Goal: Task Accomplishment & Management: Use online tool/utility

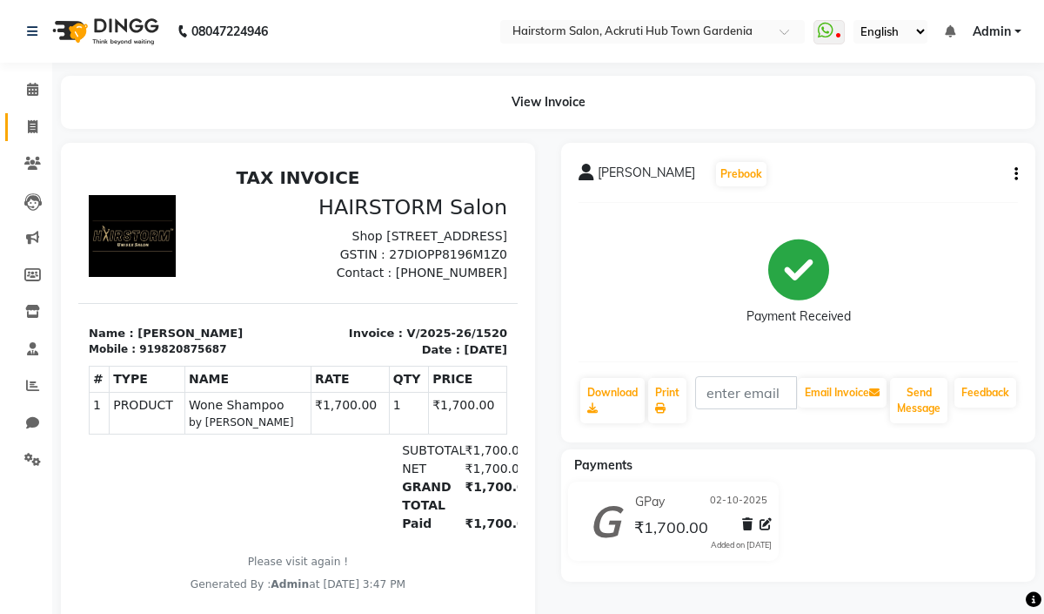
click at [29, 129] on icon at bounding box center [33, 126] width 10 height 13
select select "279"
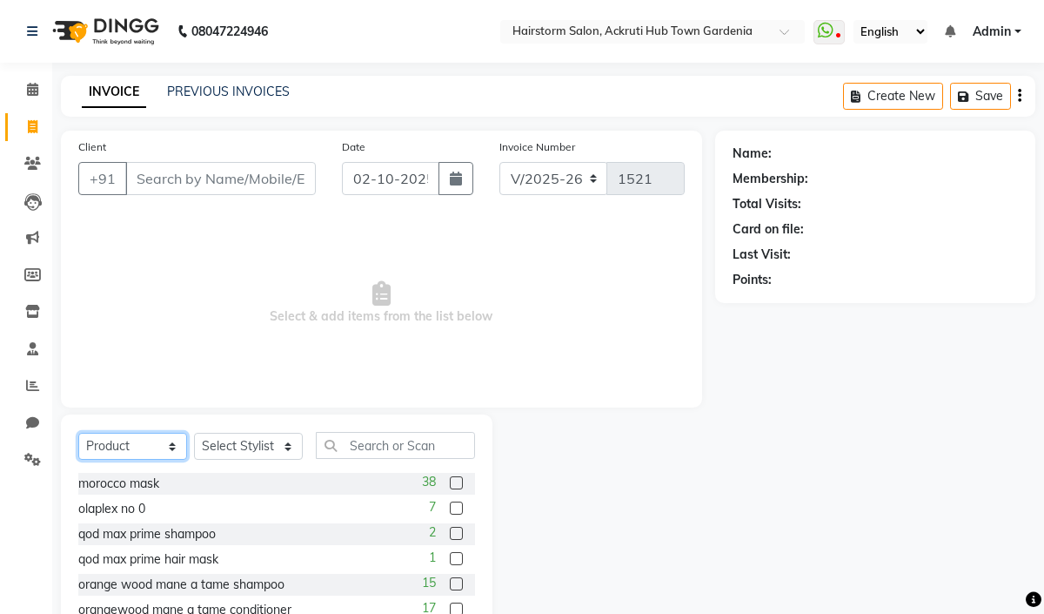
click at [145, 453] on select "Select Service Product Membership Package Voucher Prepaid Gift Card" at bounding box center [132, 446] width 109 height 27
select select "service"
click at [78, 433] on select "Select Service Product Membership Package Voucher Prepaid Gift Card" at bounding box center [132, 446] width 109 height 27
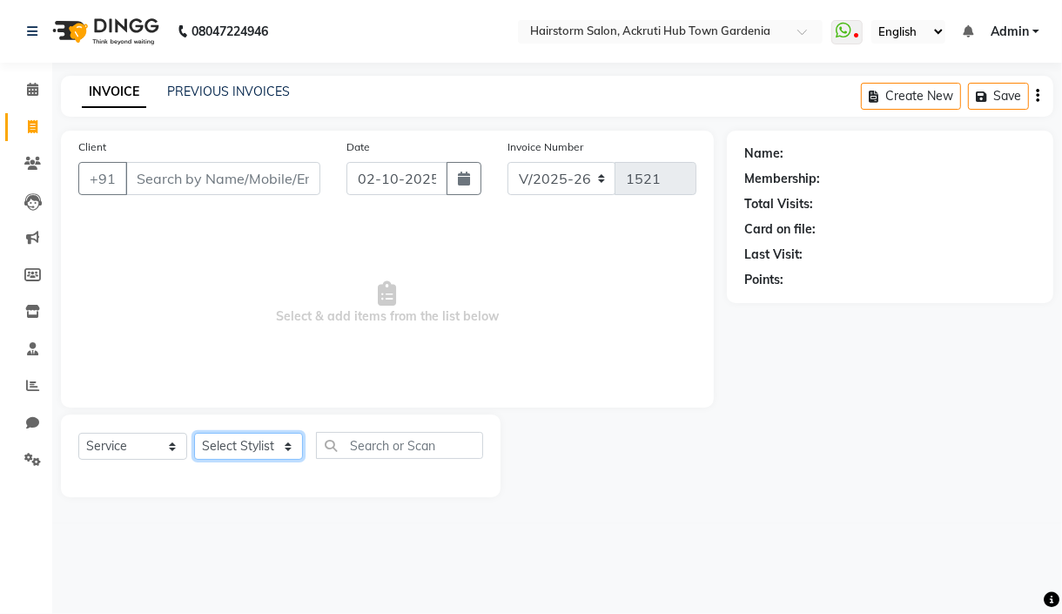
click at [285, 446] on select "Select Stylist [PERSON_NAME] deepak [PERSON_NAME] Neha [PERSON_NAME] [PERSON_NA…" at bounding box center [248, 446] width 109 height 27
select select "59938"
click at [194, 433] on select "Select Stylist [PERSON_NAME] deepak [PERSON_NAME] Neha [PERSON_NAME] [PERSON_NA…" at bounding box center [248, 446] width 109 height 27
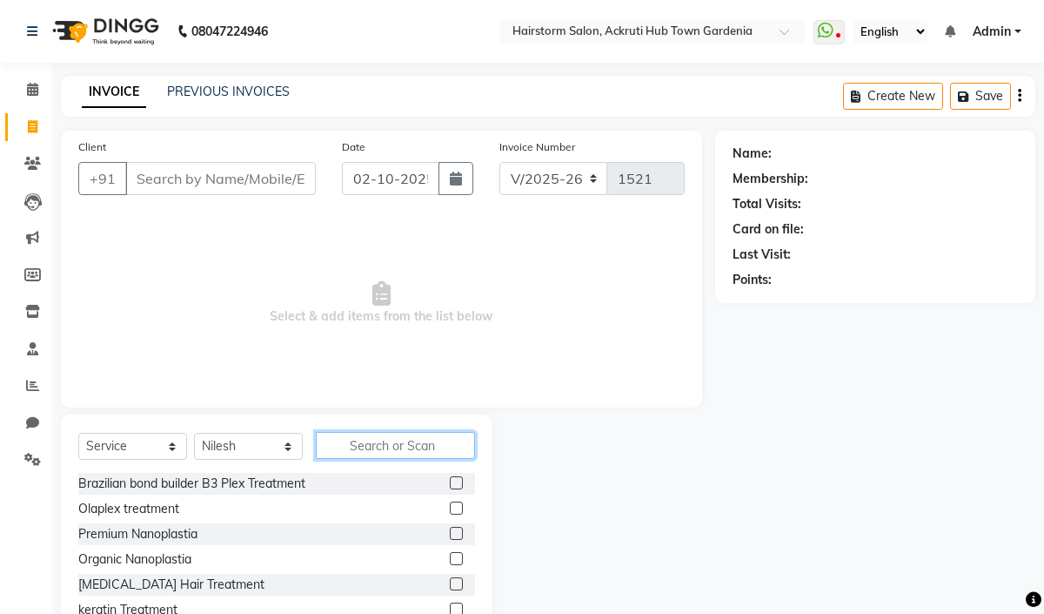
click at [366, 454] on input "text" at bounding box center [395, 445] width 159 height 27
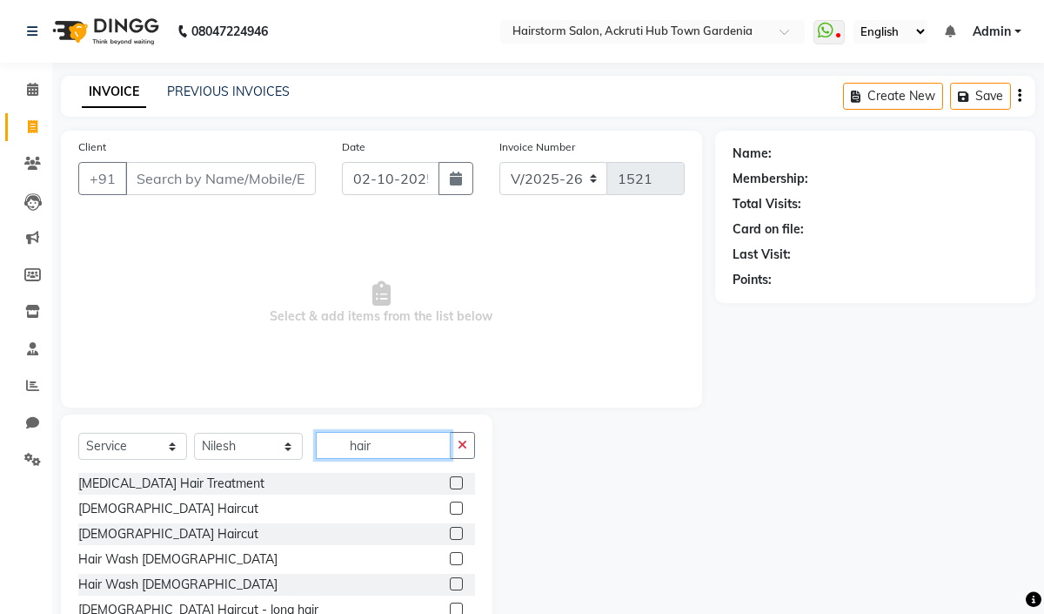
type input "hair"
click at [450, 559] on label at bounding box center [456, 558] width 13 height 13
click at [450, 559] on input "checkbox" at bounding box center [455, 559] width 11 height 11
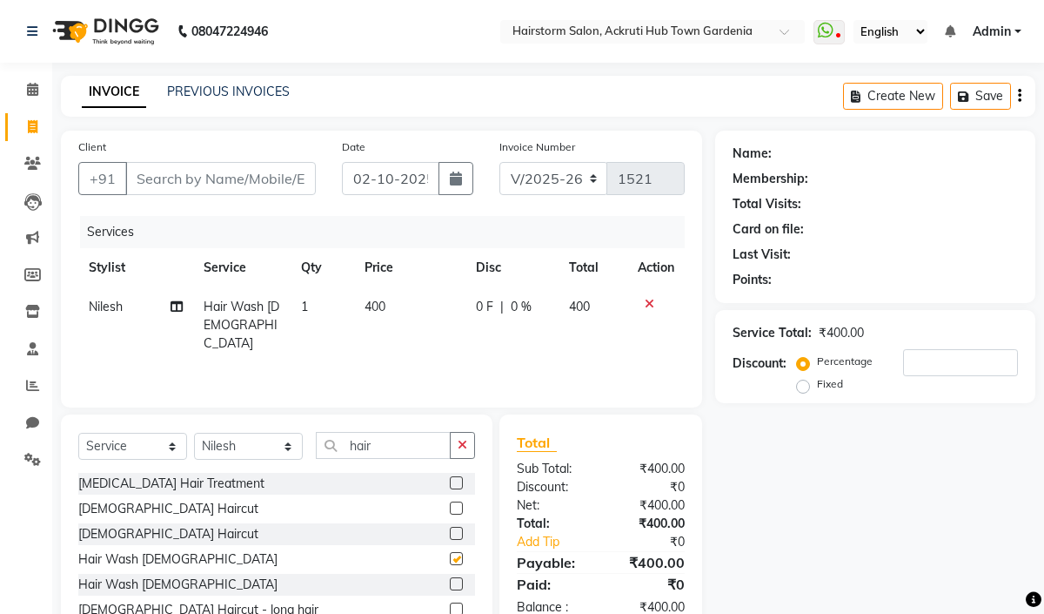
checkbox input "false"
click at [395, 441] on input "hair" at bounding box center [383, 445] width 135 height 27
type input "h"
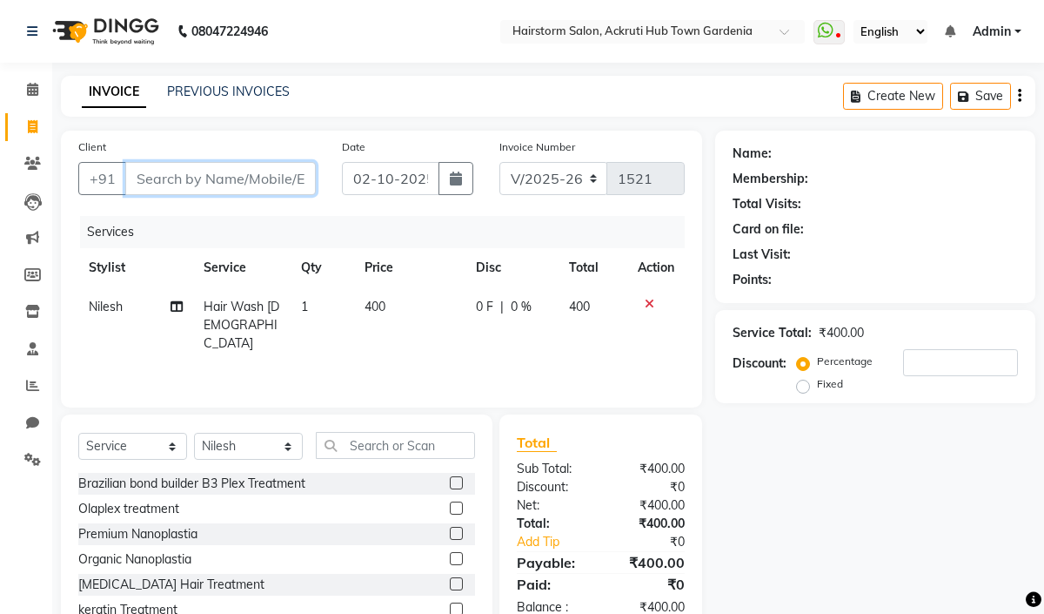
click at [225, 178] on input "Client" at bounding box center [220, 178] width 191 height 33
type input "1"
type input "0"
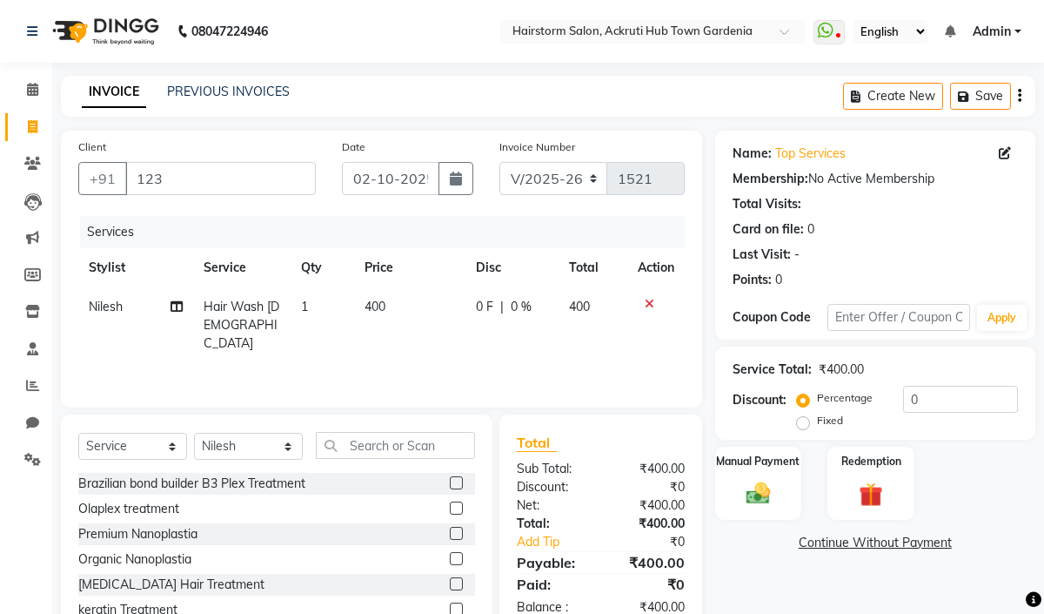
click at [188, 159] on div "Client +91 123" at bounding box center [197, 173] width 264 height 71
click at [189, 175] on input "123" at bounding box center [220, 178] width 191 height 33
type input "1"
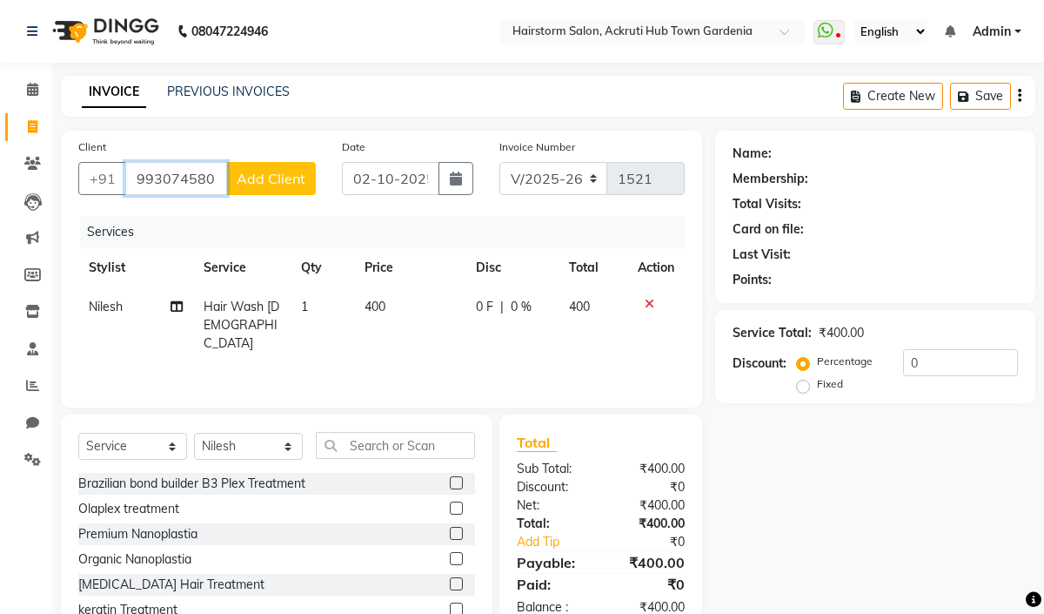
type input "9930745802"
click at [262, 181] on span "Add Client" at bounding box center [271, 178] width 69 height 17
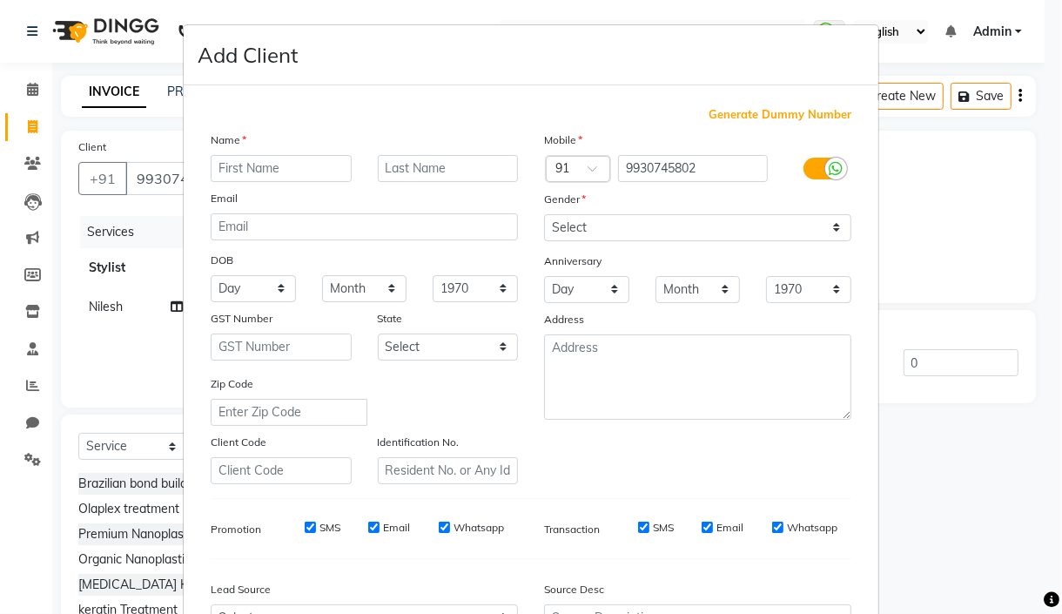
click at [238, 167] on input "text" at bounding box center [281, 168] width 141 height 27
type input "jyoti"
click at [594, 222] on select "Select [DEMOGRAPHIC_DATA] [DEMOGRAPHIC_DATA] Other Prefer Not To Say" at bounding box center [697, 227] width 307 height 27
select select "[DEMOGRAPHIC_DATA]"
click at [544, 214] on select "Select [DEMOGRAPHIC_DATA] [DEMOGRAPHIC_DATA] Other Prefer Not To Say" at bounding box center [697, 227] width 307 height 27
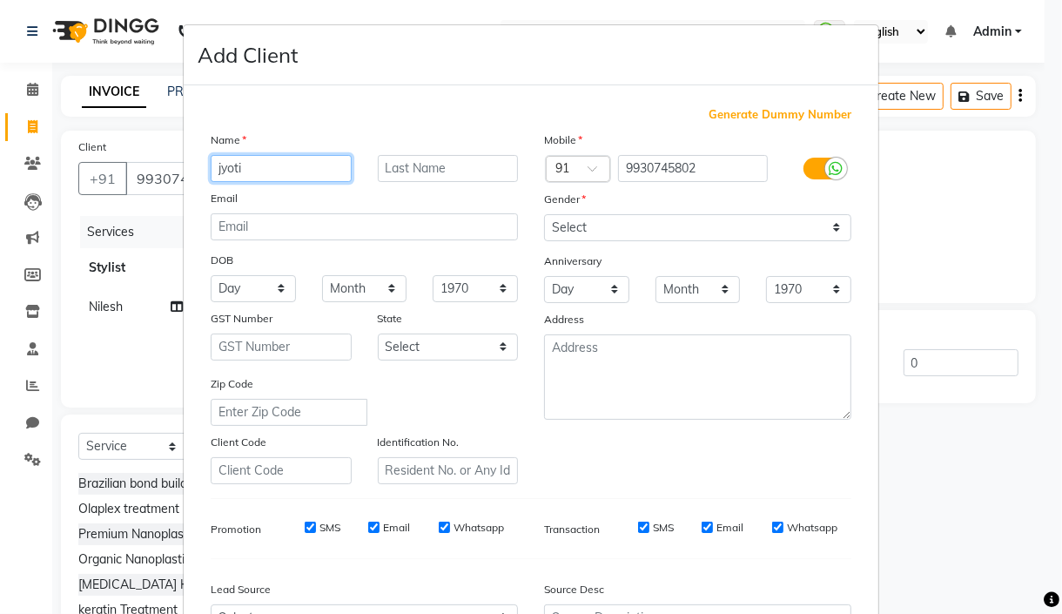
click at [220, 178] on input "jyoti" at bounding box center [281, 168] width 141 height 27
click at [215, 170] on input "jyoti" at bounding box center [281, 168] width 141 height 27
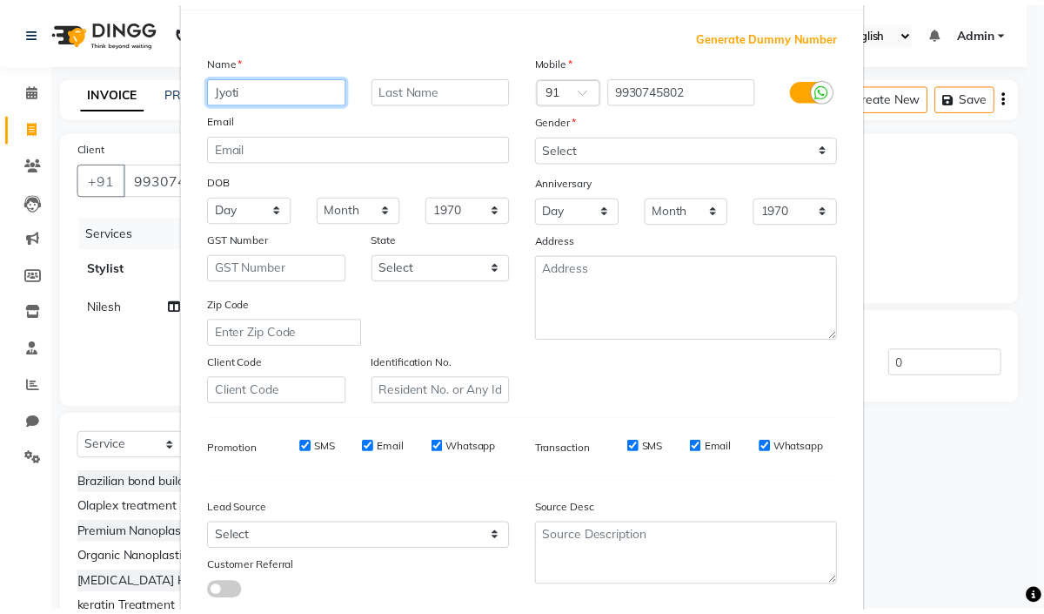
scroll to position [192, 0]
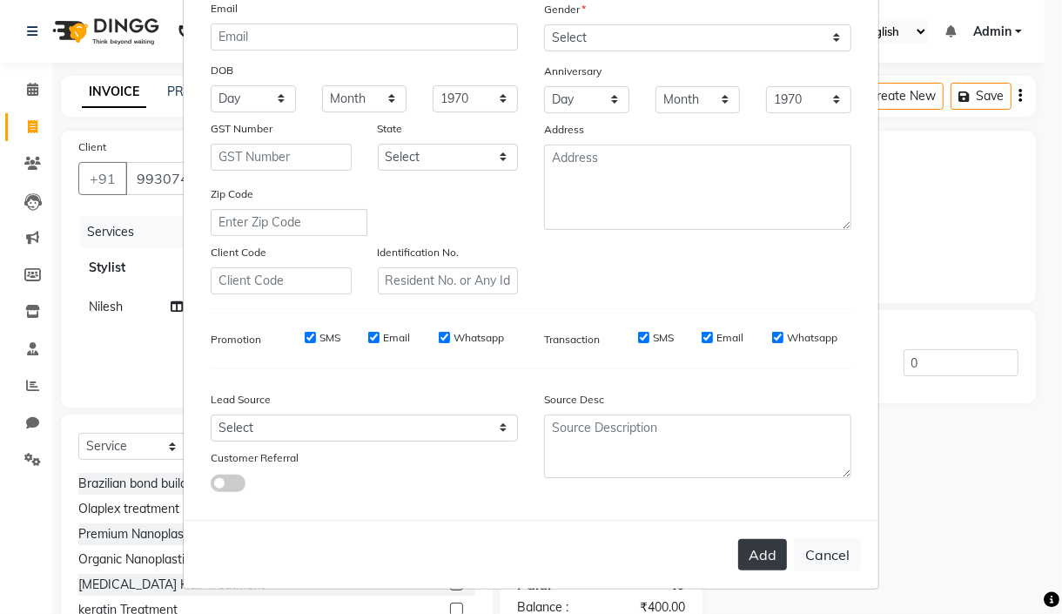
type input "Jyoti"
click at [741, 546] on button "Add" at bounding box center [762, 554] width 49 height 31
select select
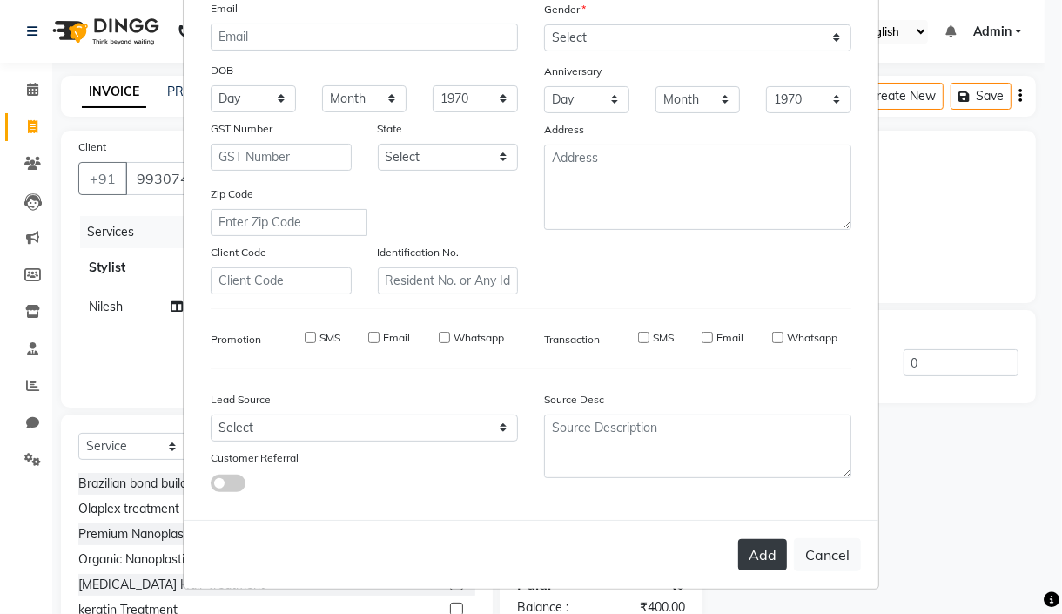
select select
checkbox input "false"
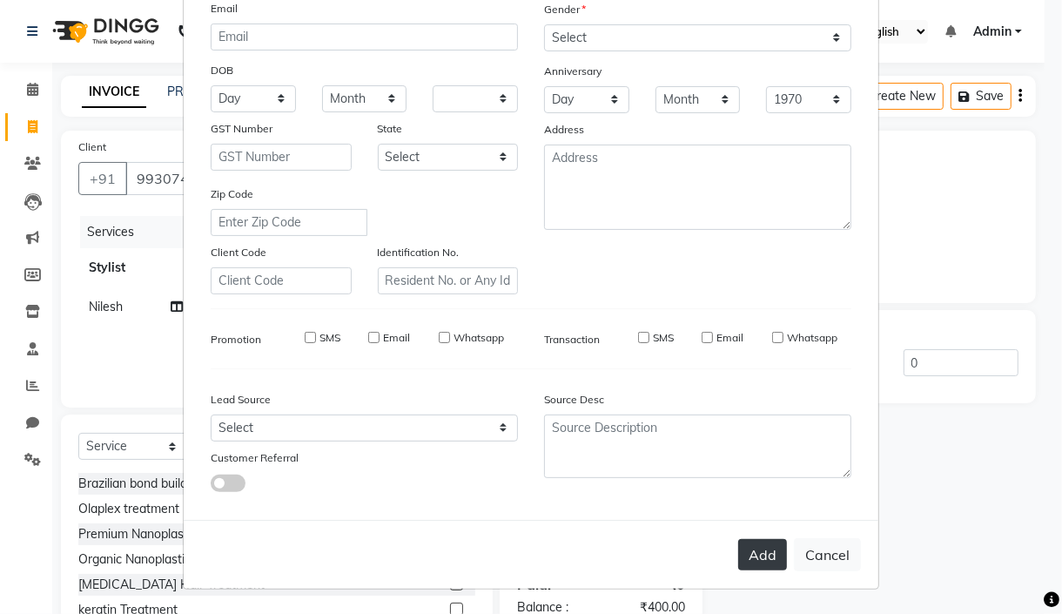
checkbox input "false"
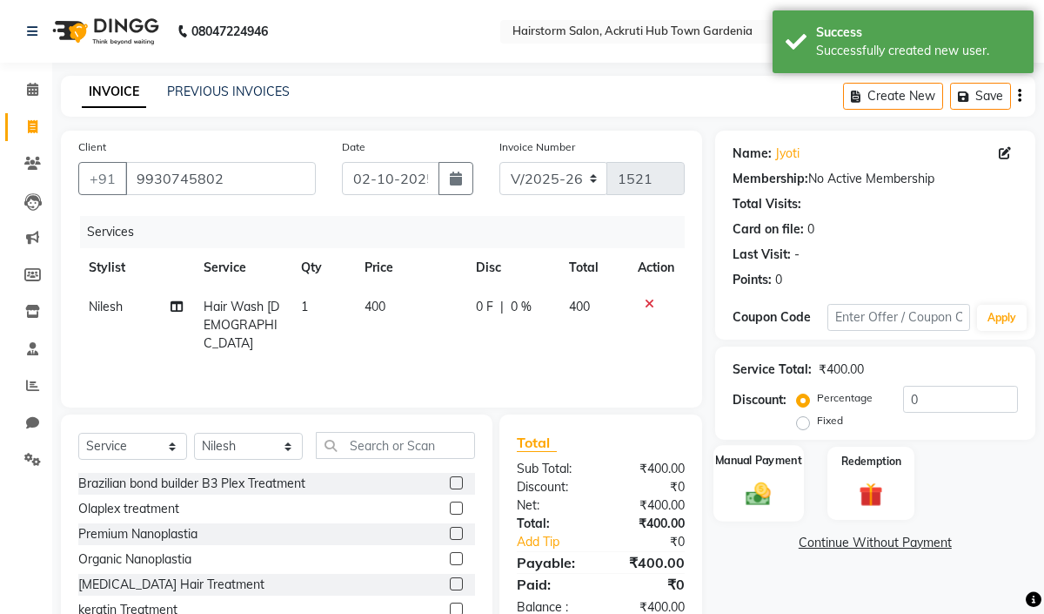
click at [756, 485] on img at bounding box center [758, 493] width 40 height 29
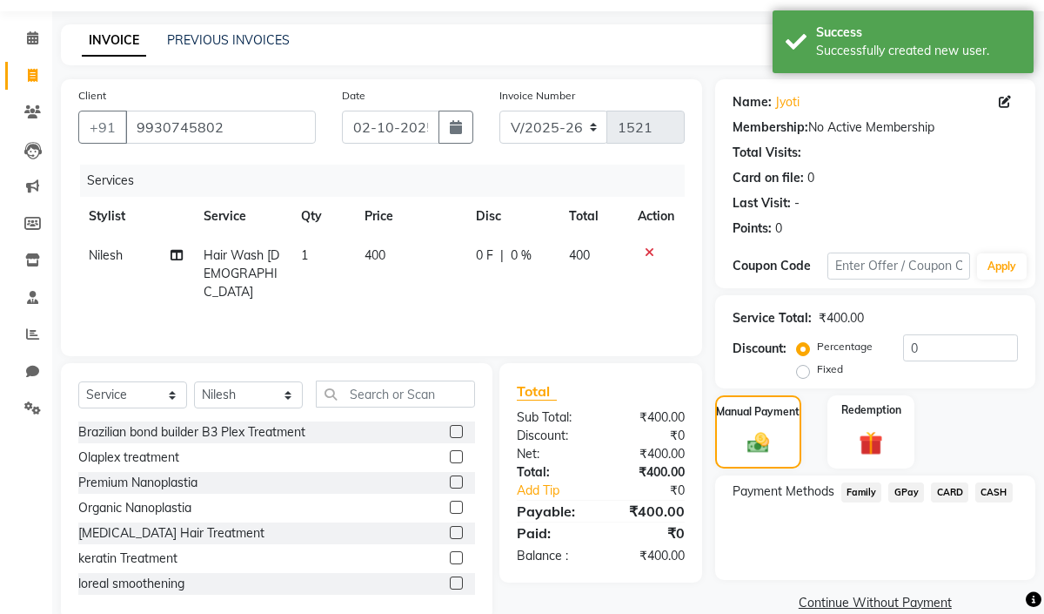
scroll to position [83, 0]
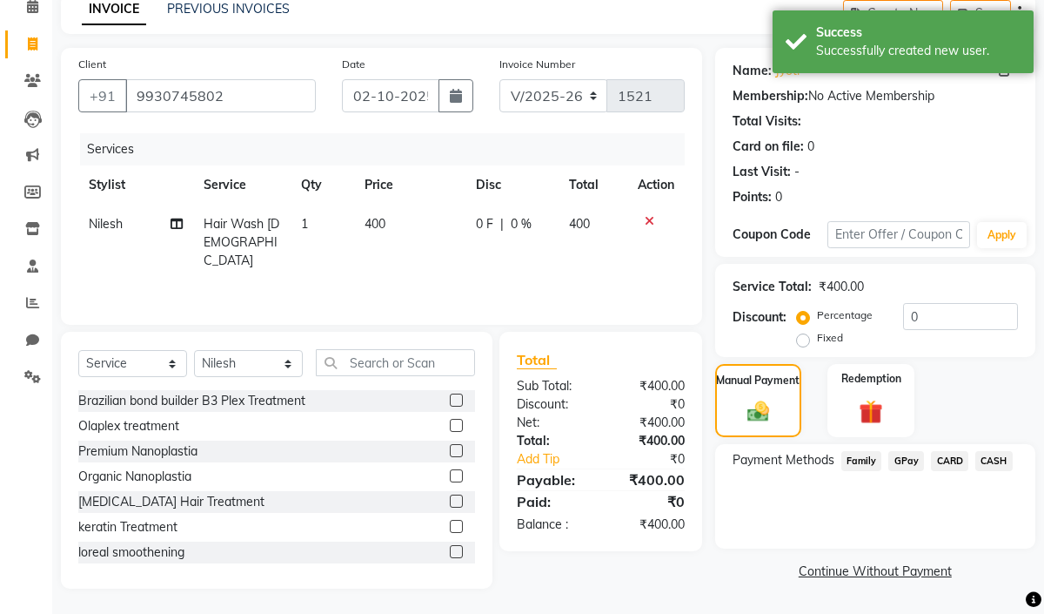
click at [906, 460] on span "GPay" at bounding box center [907, 461] width 36 height 20
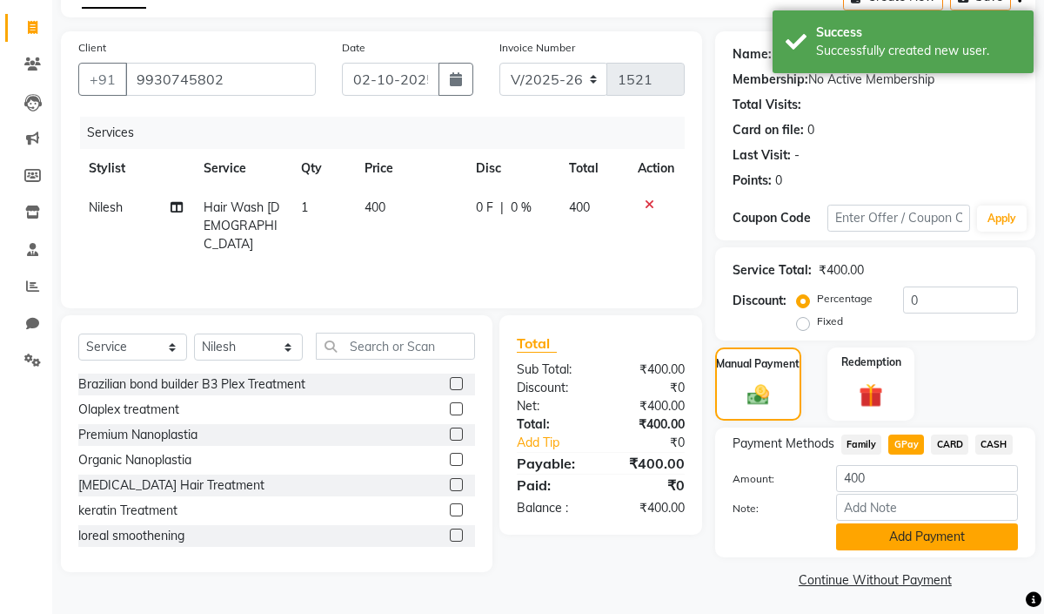
scroll to position [105, 0]
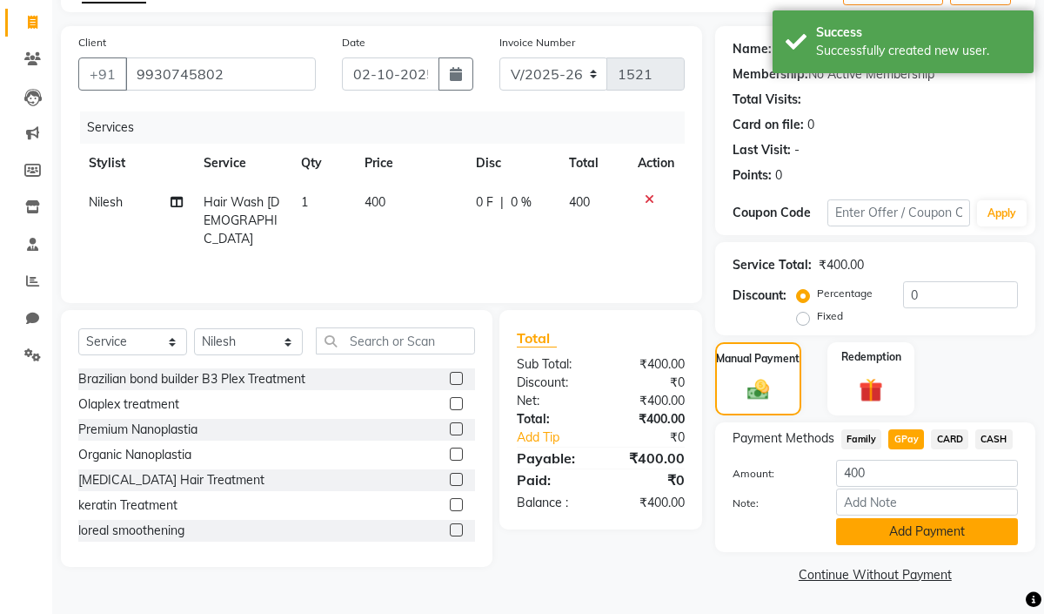
click at [889, 534] on button "Add Payment" at bounding box center [927, 531] width 182 height 27
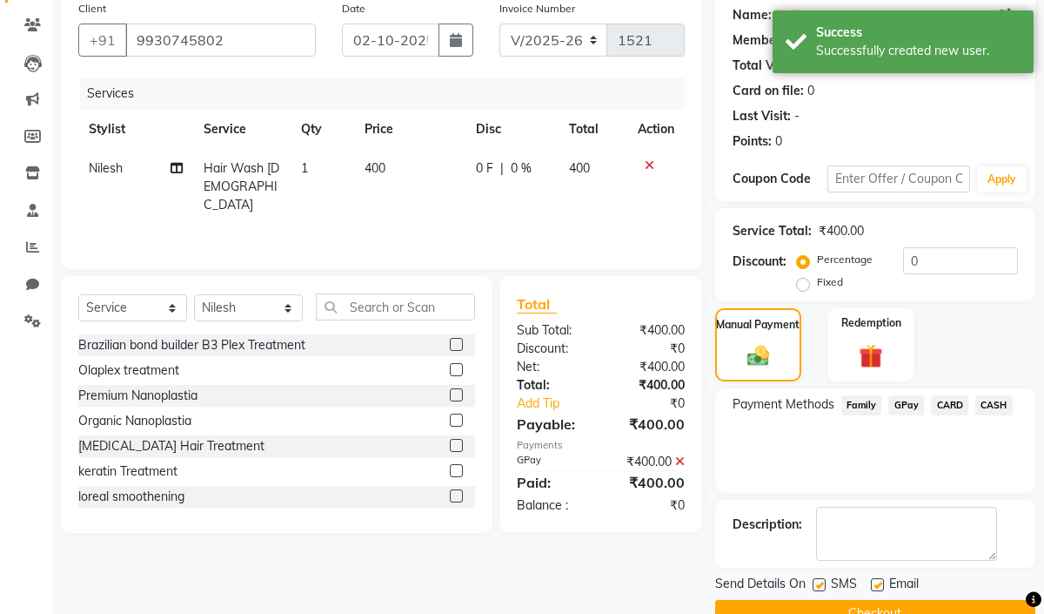
scroll to position [177, 0]
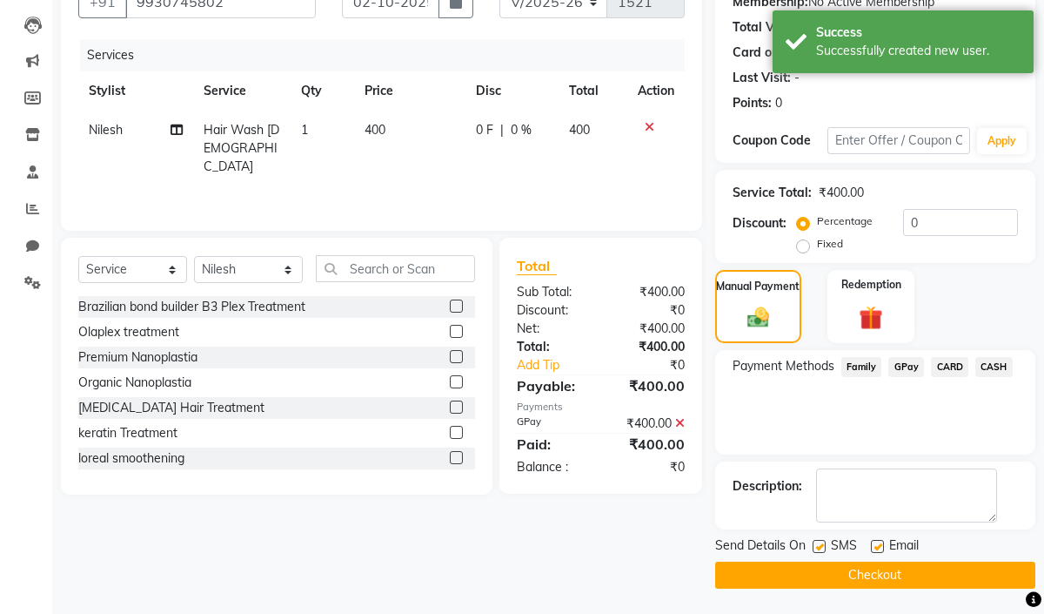
click at [921, 577] on button "Checkout" at bounding box center [875, 574] width 320 height 27
